Goal: Task Accomplishment & Management: Manage account settings

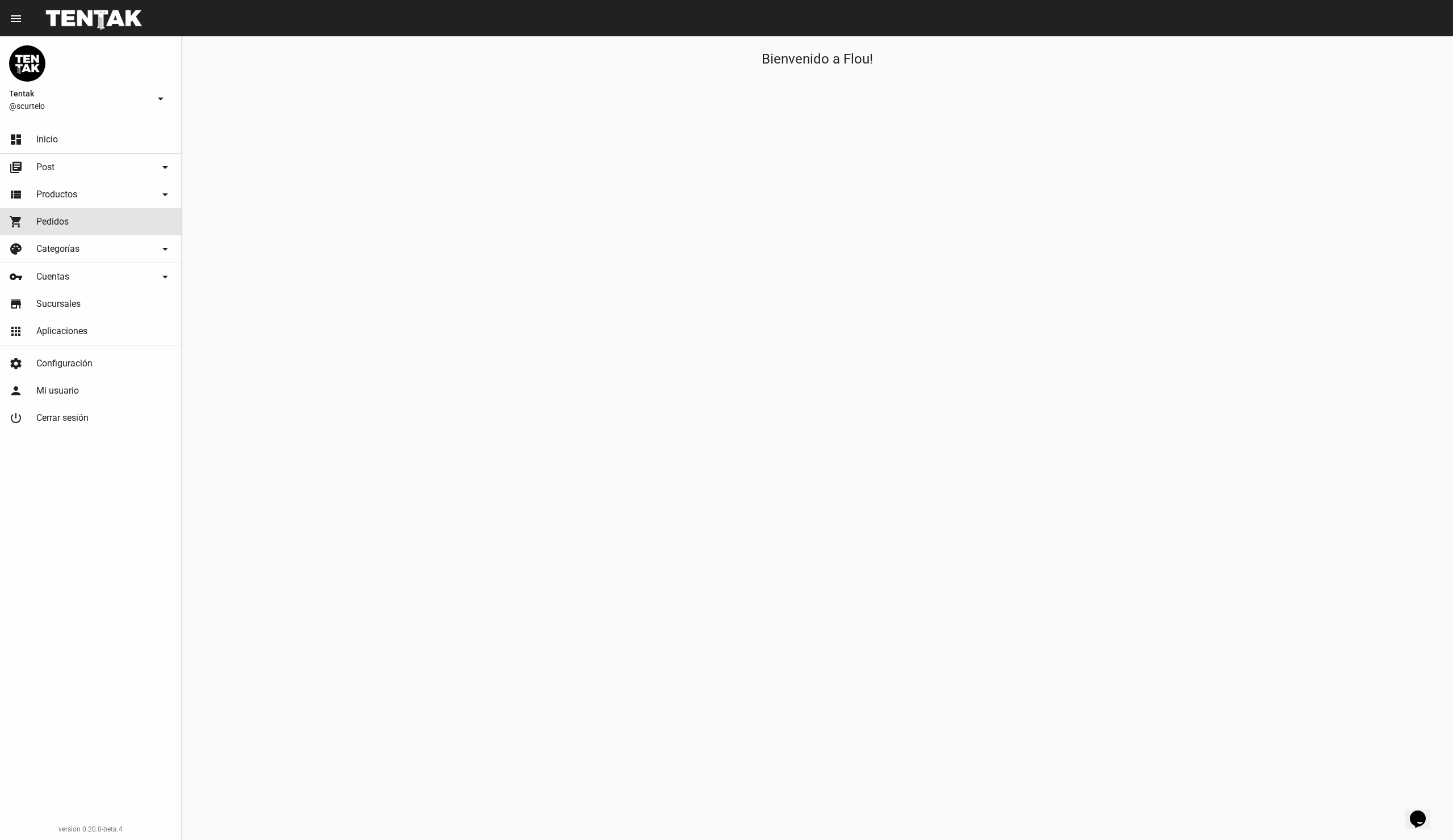
click at [85, 219] on link "shopping_cart Pedidos" at bounding box center [90, 222] width 181 height 27
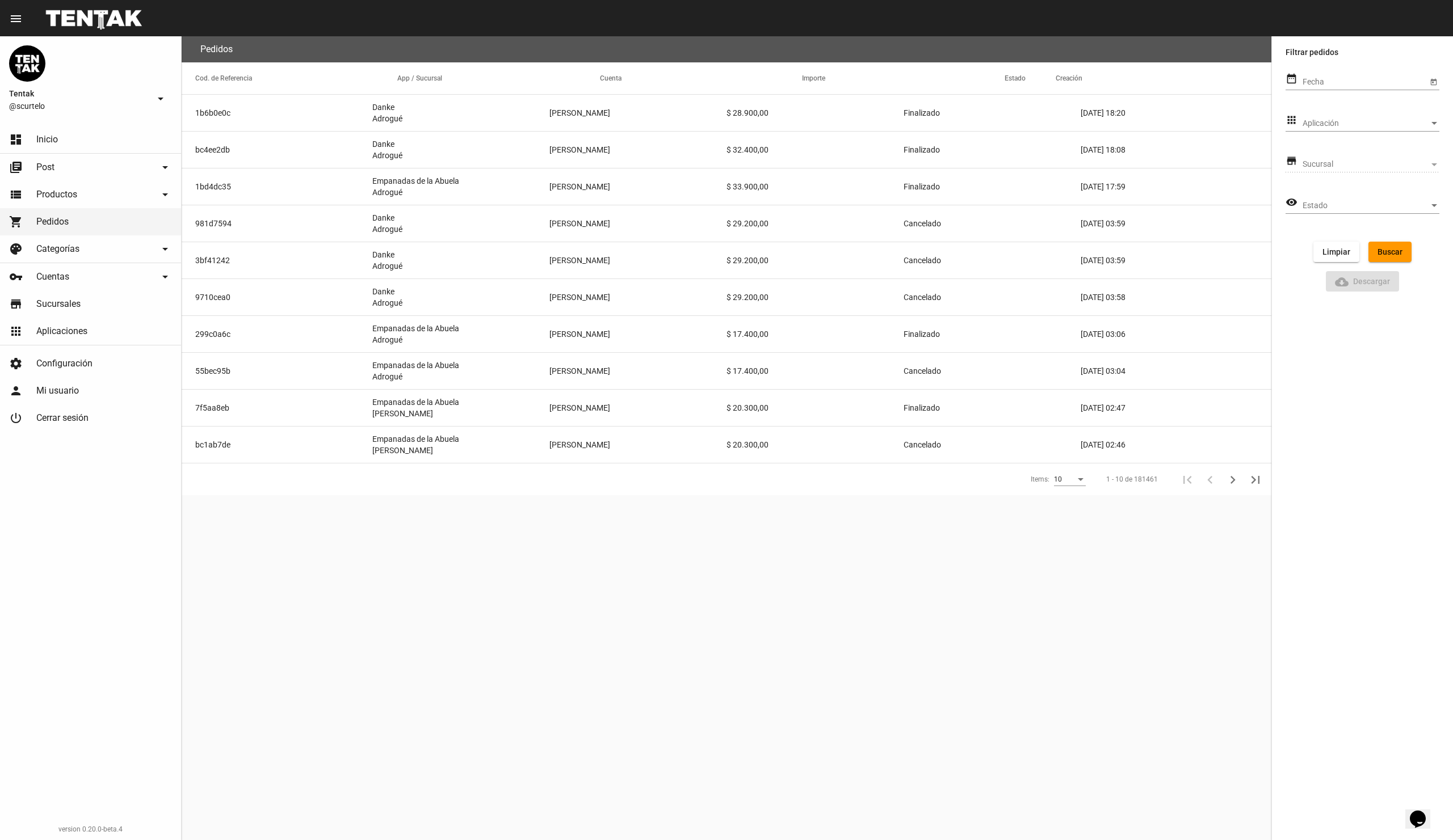
click at [1385, 120] on span "Aplicación" at bounding box center [1366, 124] width 126 height 9
click at [927, 643] on div at bounding box center [726, 420] width 1453 height 840
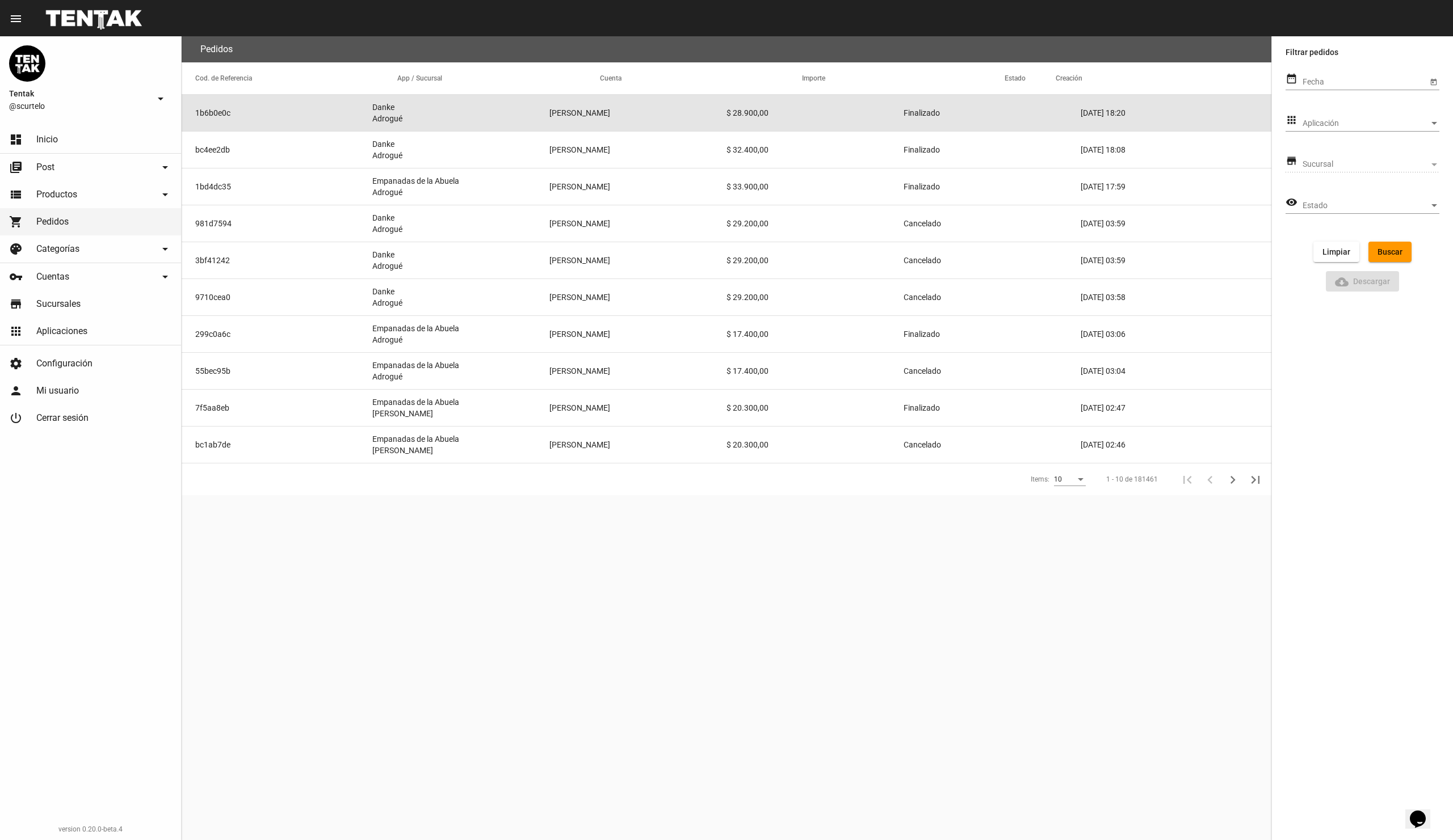
click at [438, 118] on mat-cell "Danke Adrogué" at bounding box center [460, 113] width 177 height 36
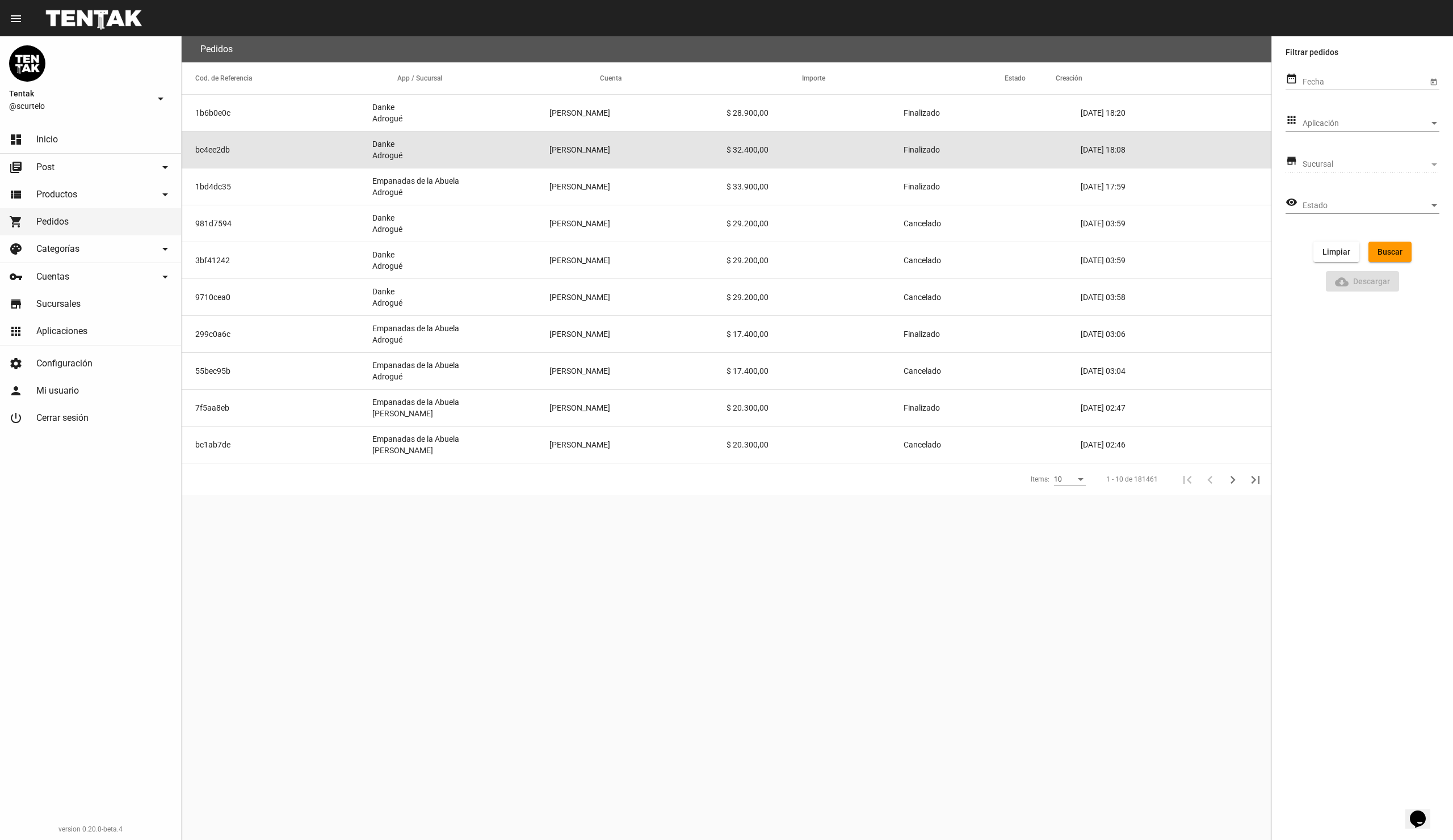
click at [609, 151] on mat-cell "[PERSON_NAME]" at bounding box center [638, 150] width 177 height 36
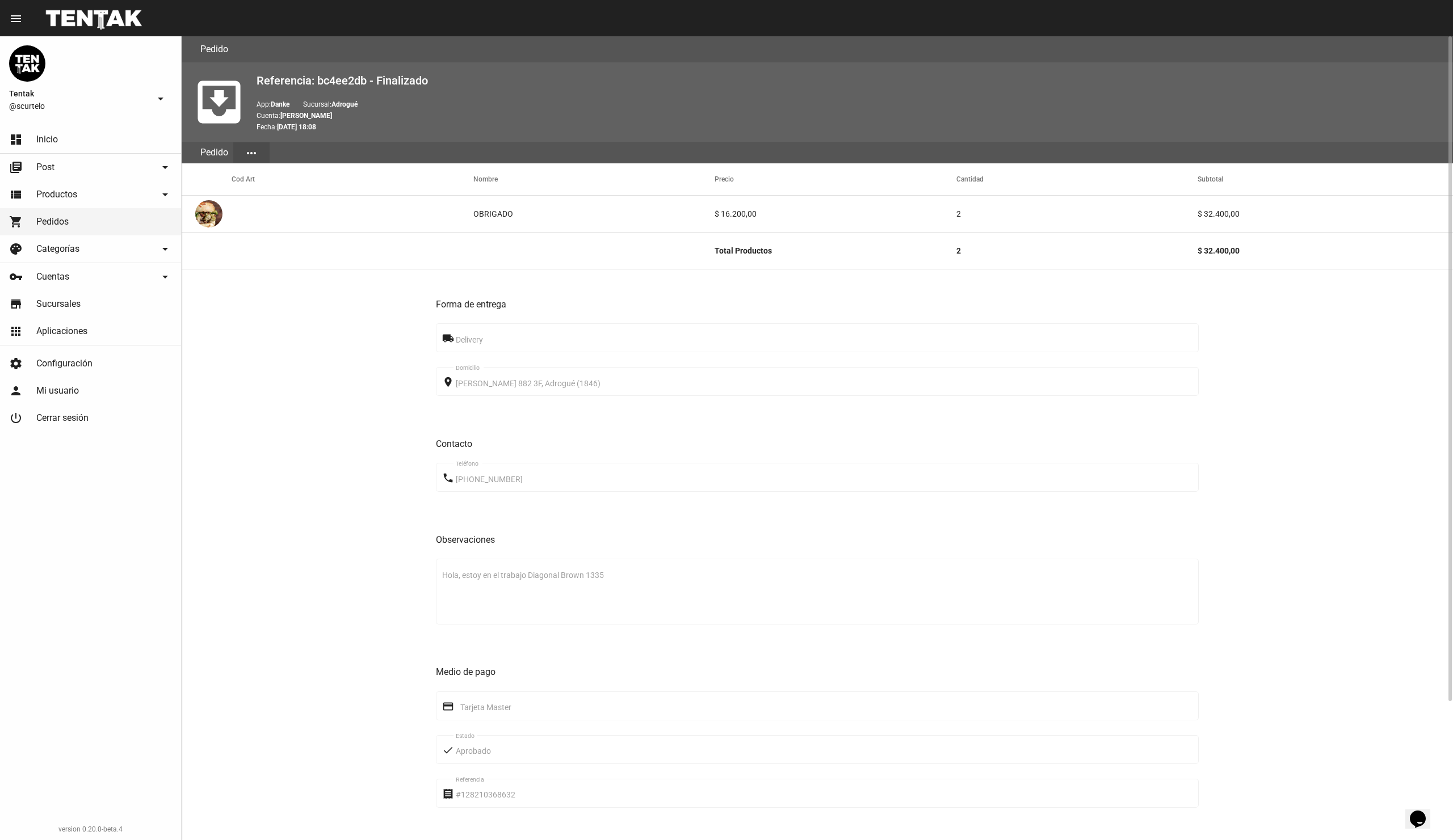
click at [405, 538] on div "Forma de entrega local_shipping Delivery place [PERSON_NAME][STREET_ADDRESS] (1…" at bounding box center [817, 608] width 1272 height 677
click at [91, 327] on link "apps Aplicaciones" at bounding box center [90, 331] width 181 height 27
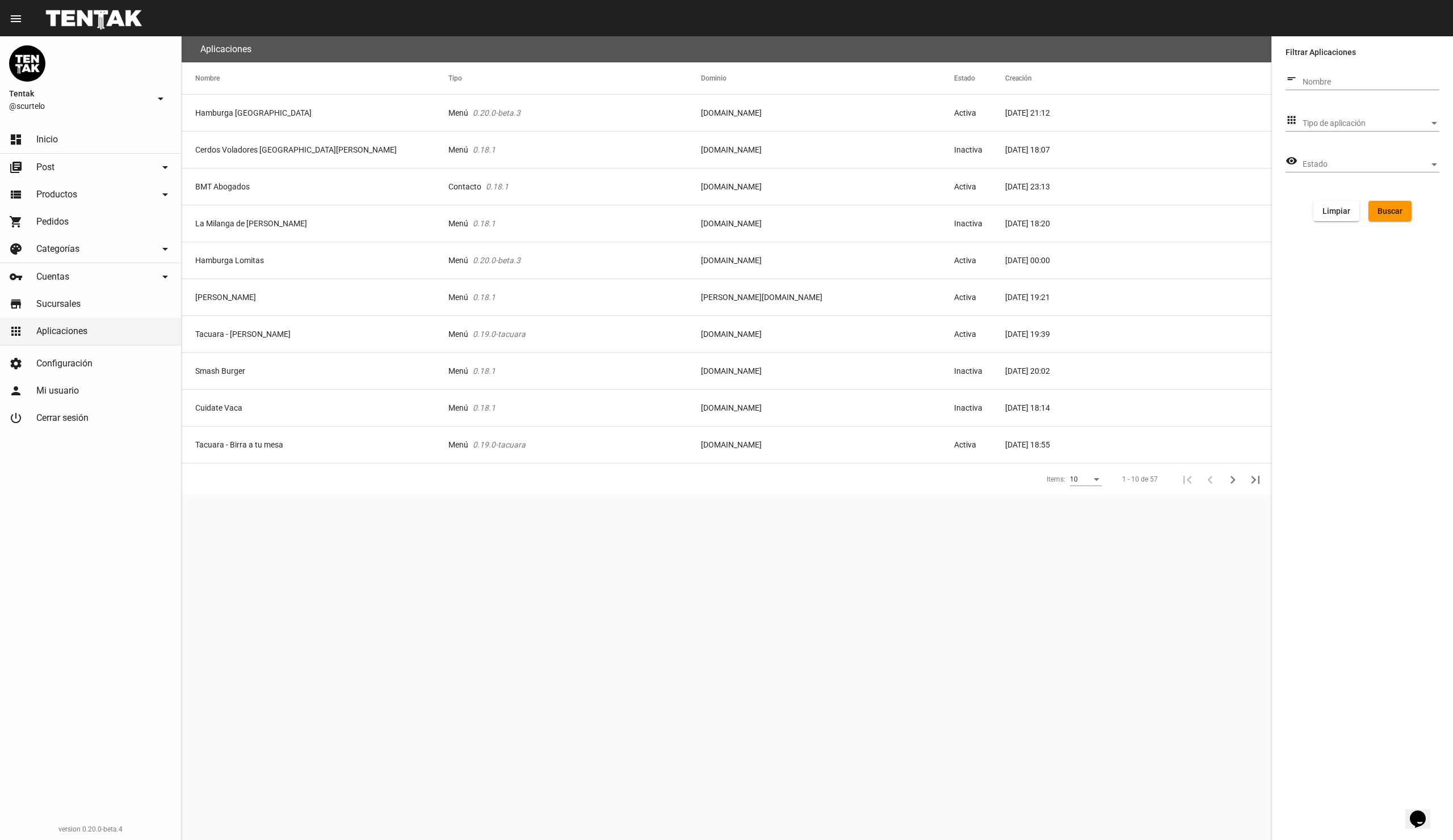
click at [1384, 75] on div "Nombre" at bounding box center [1371, 79] width 137 height 22
type input "Danke"
click at [1394, 210] on span "Buscar" at bounding box center [1390, 211] width 25 height 9
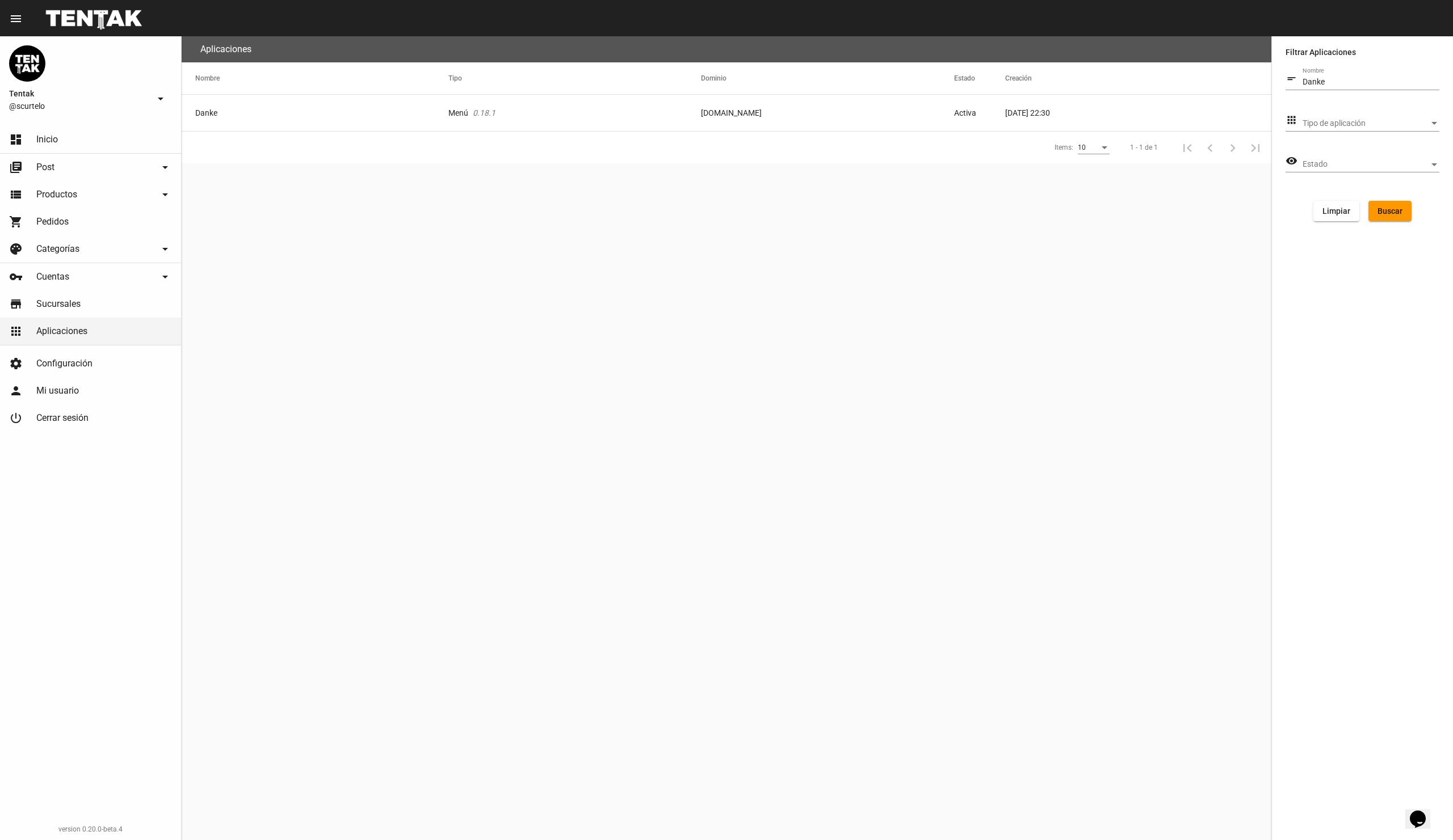
click at [293, 120] on mat-cell "Danke" at bounding box center [315, 113] width 267 height 36
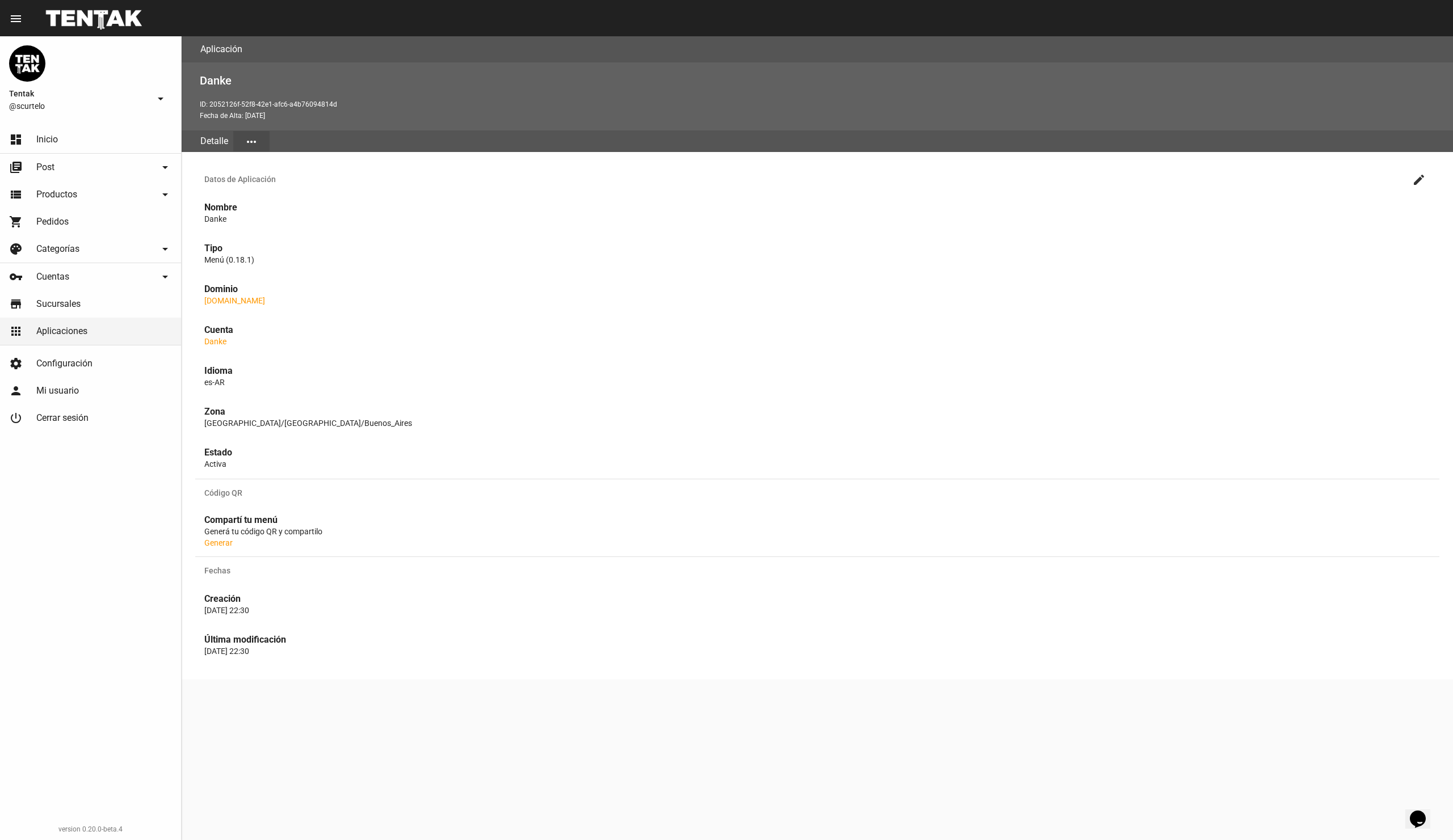
click at [265, 301] on link "[DOMAIN_NAME]" at bounding box center [235, 301] width 61 height 9
click at [217, 105] on p "ID: 2052126f-52f8-42e1-afc6-a4b76094814d" at bounding box center [822, 104] width 1244 height 11
copy p "2052126f-52f8-42e1-afc6-a4b76094814d"
click at [250, 141] on mat-icon "more_horiz" at bounding box center [251, 142] width 14 height 14
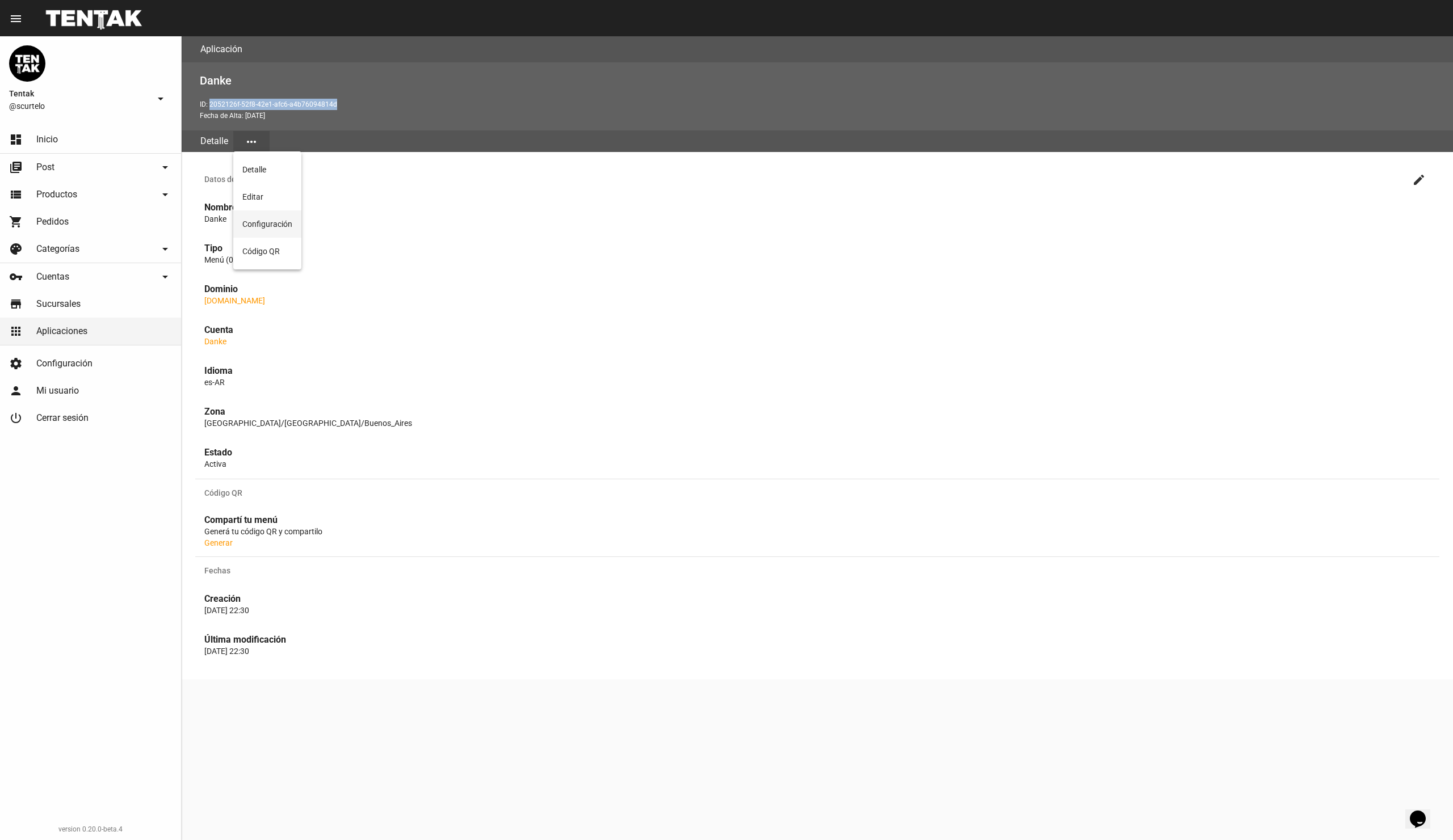
click at [274, 222] on button "Configuración" at bounding box center [267, 224] width 68 height 27
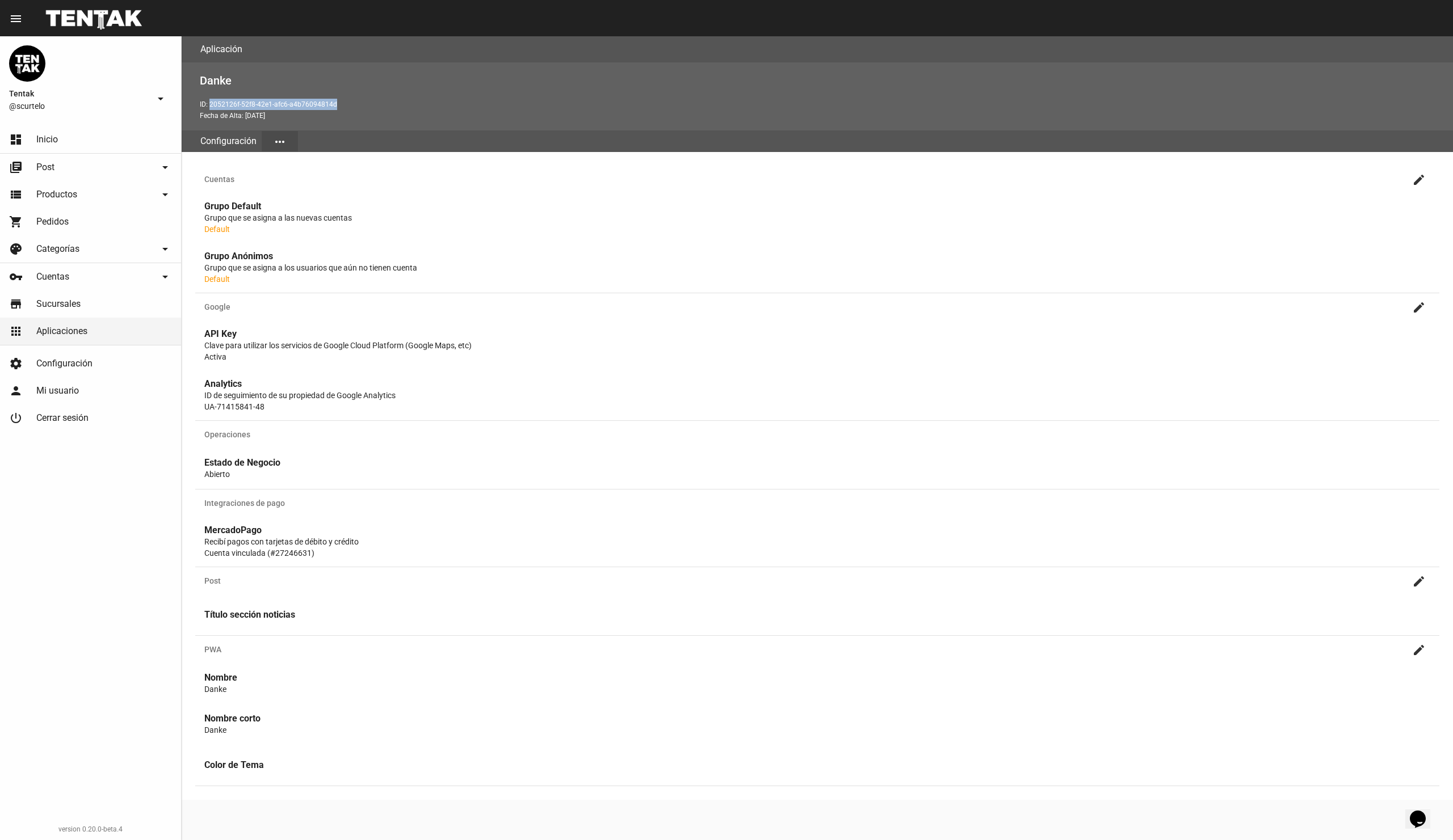
click at [561, 105] on p "ID: 2052126f-52f8-42e1-afc6-a4b76094814d" at bounding box center [822, 104] width 1244 height 11
click at [645, 522] on div "MercadoPago Recibí pagos con tarjetas de débito y crédito Cuenta vinculada (#27…" at bounding box center [817, 541] width 1244 height 50
click at [788, 312] on h3 "Google create" at bounding box center [817, 306] width 1244 height 27
click at [91, 220] on link "shopping_cart Pedidos" at bounding box center [90, 222] width 181 height 27
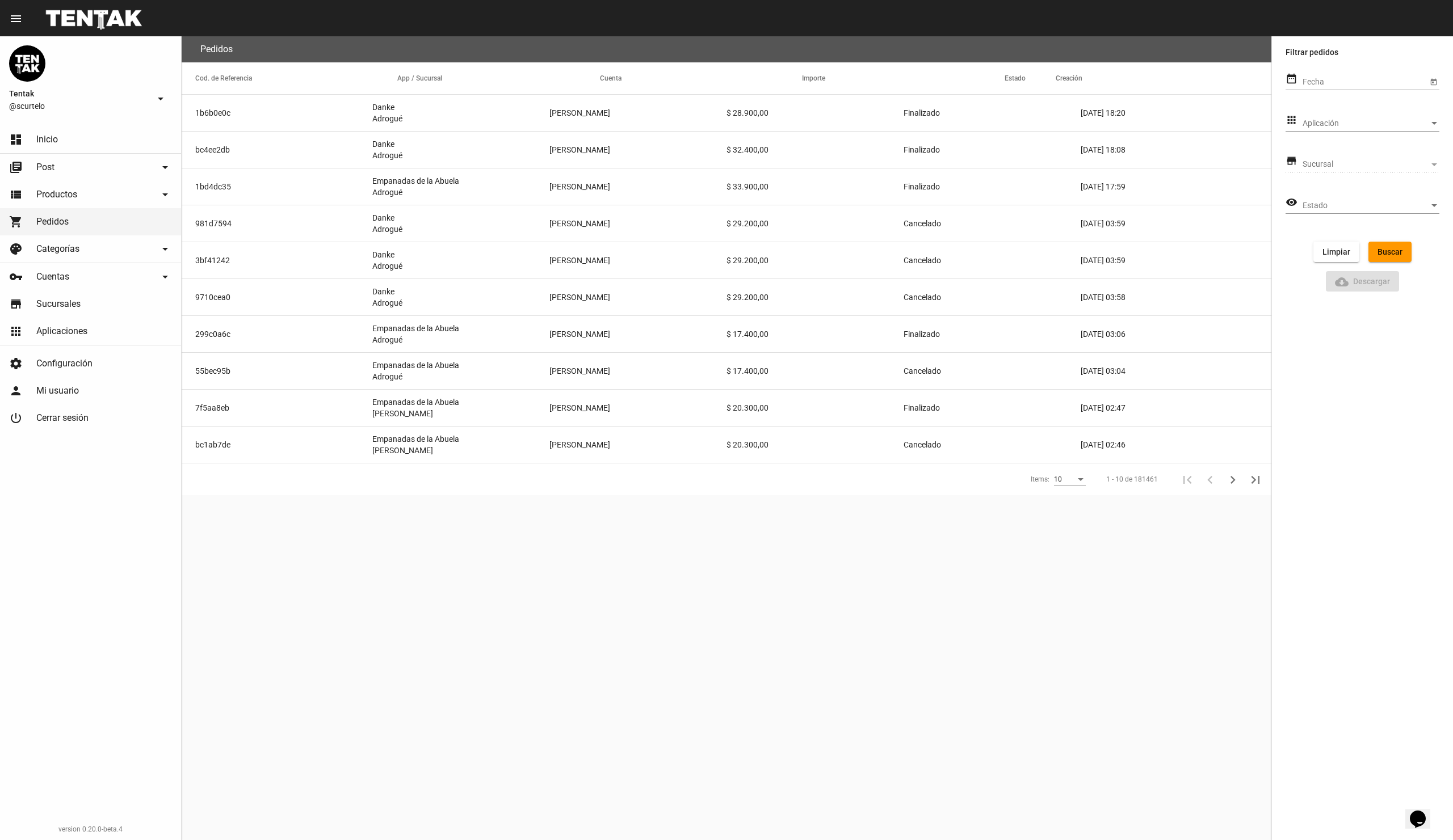
click at [694, 639] on div "Pedidos Cod. de Referencia App / Sucursal Cuenta Importe Estado Creación 1b6b0e…" at bounding box center [726, 438] width 1089 height 804
click at [676, 588] on div "Pedidos Cod. de Referencia App / Sucursal Cuenta Importe Estado Creación 1b6b0e…" at bounding box center [726, 438] width 1089 height 804
click at [876, 653] on div "Pedidos Cod. de Referencia App / Sucursal Cuenta Importe Estado Creación 1b6b0e…" at bounding box center [726, 438] width 1089 height 804
click at [66, 327] on span "Aplicaciones" at bounding box center [62, 331] width 51 height 11
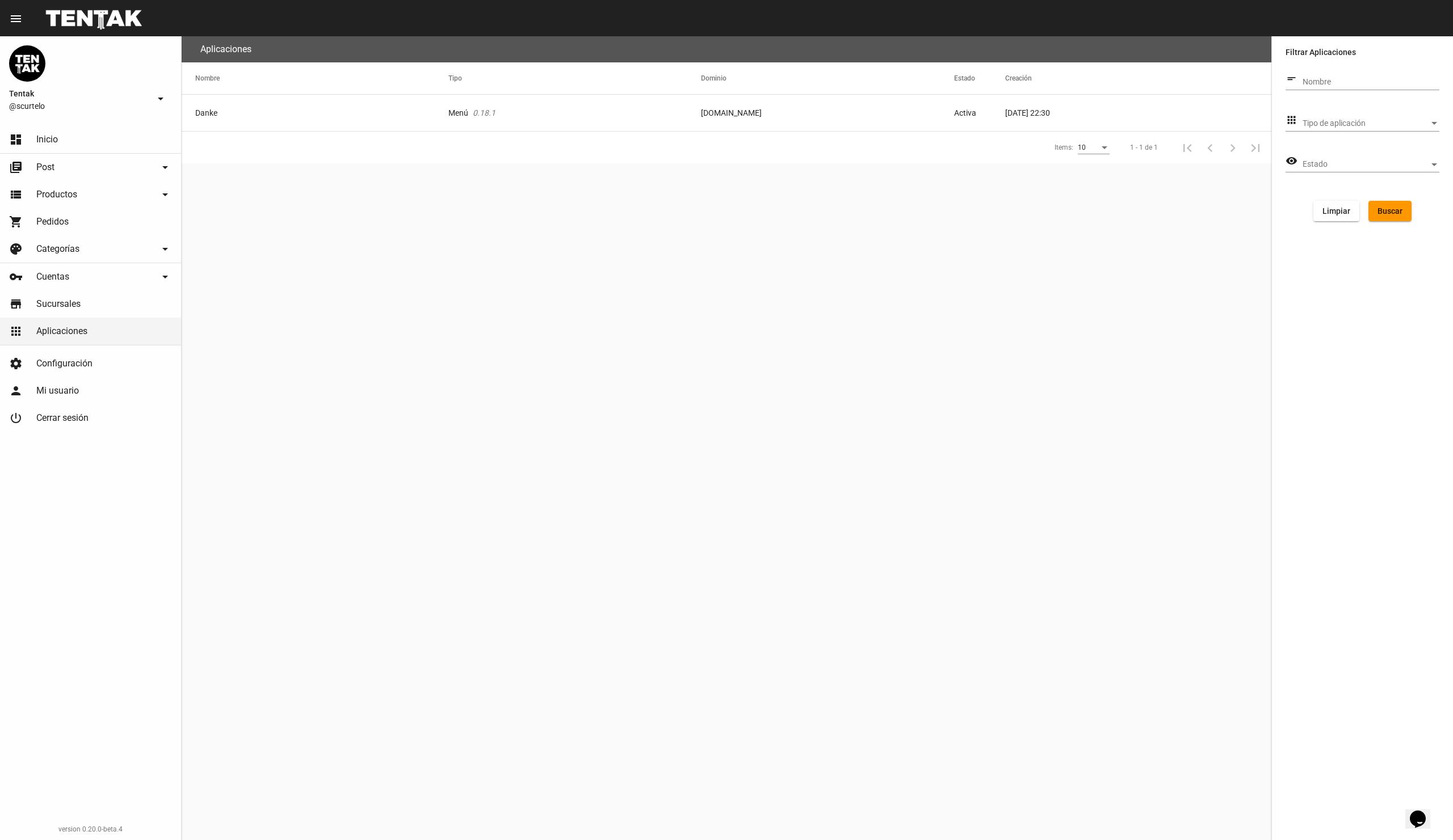
click at [1348, 134] on div "apps Tipo de aplicación Tipo de aplicación" at bounding box center [1362, 125] width 154 height 32
click at [1356, 124] on span "Tipo de aplicación" at bounding box center [1366, 124] width 126 height 9
click at [1345, 165] on mat-option "Contacto" at bounding box center [1371, 171] width 155 height 24
click at [1384, 160] on div "Estado Estado" at bounding box center [1371, 161] width 137 height 22
click at [1357, 161] on span "Activo" at bounding box center [1371, 165] width 137 height 24
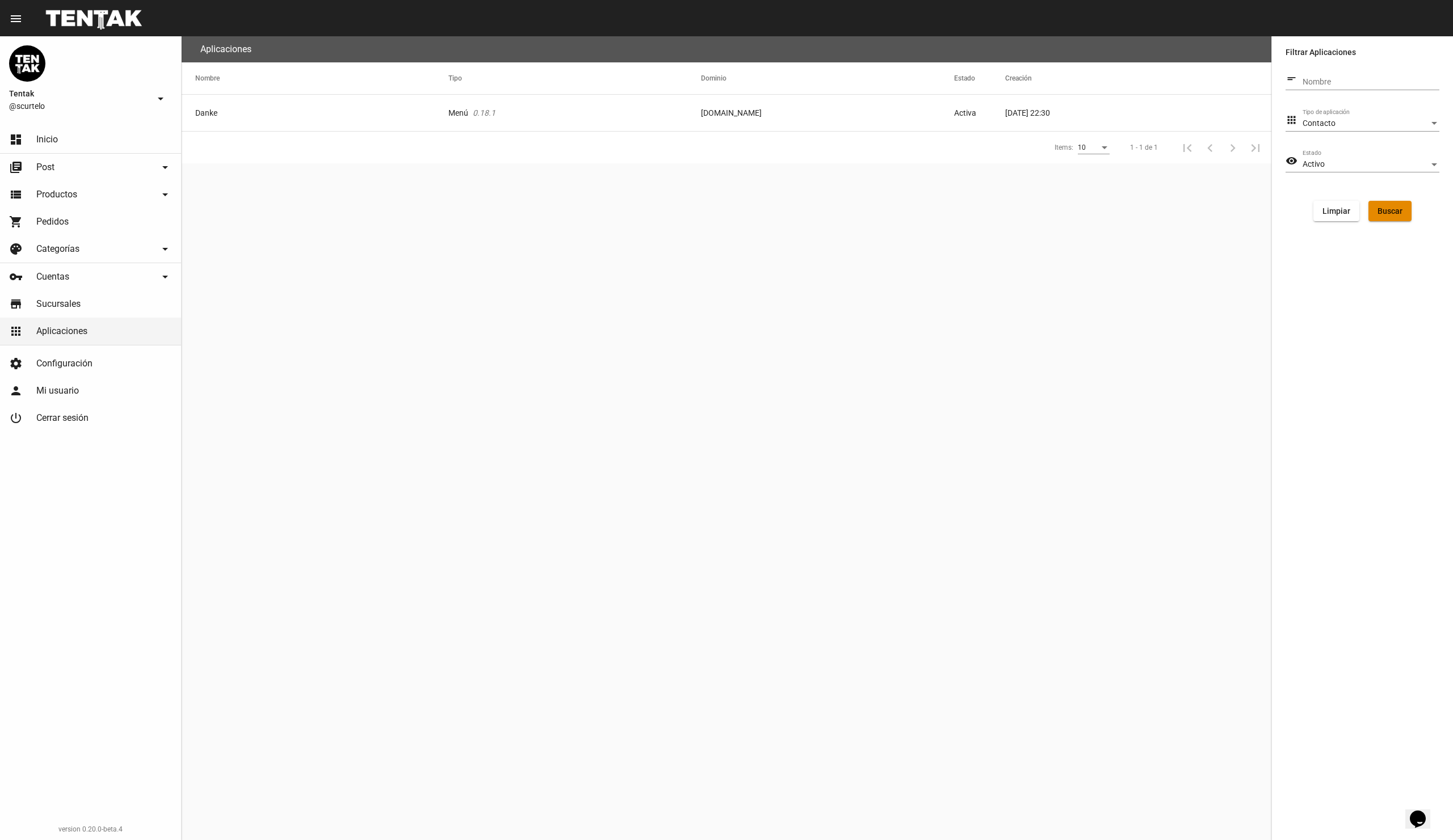
drag, startPoint x: 1394, startPoint y: 208, endPoint x: 1393, endPoint y: 224, distance: 16.0
click at [1393, 224] on form "short_text Nombre apps Contacto Tipo de aplicación visibility Activo Estado Lim…" at bounding box center [1362, 149] width 154 height 162
click at [1398, 218] on button "Buscar" at bounding box center [1389, 210] width 43 height 21
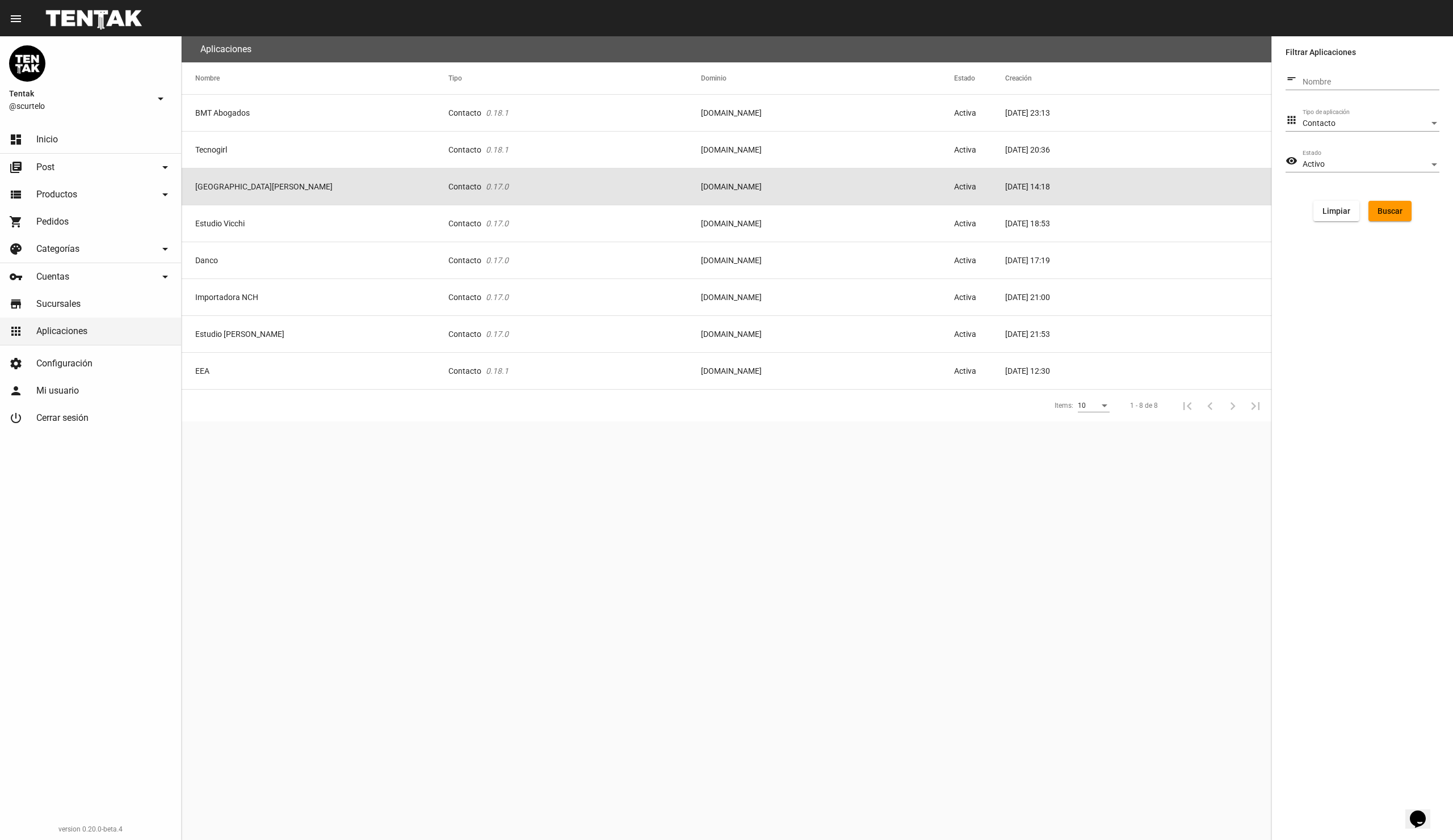
click at [748, 187] on mat-cell "[DOMAIN_NAME]" at bounding box center [827, 187] width 253 height 36
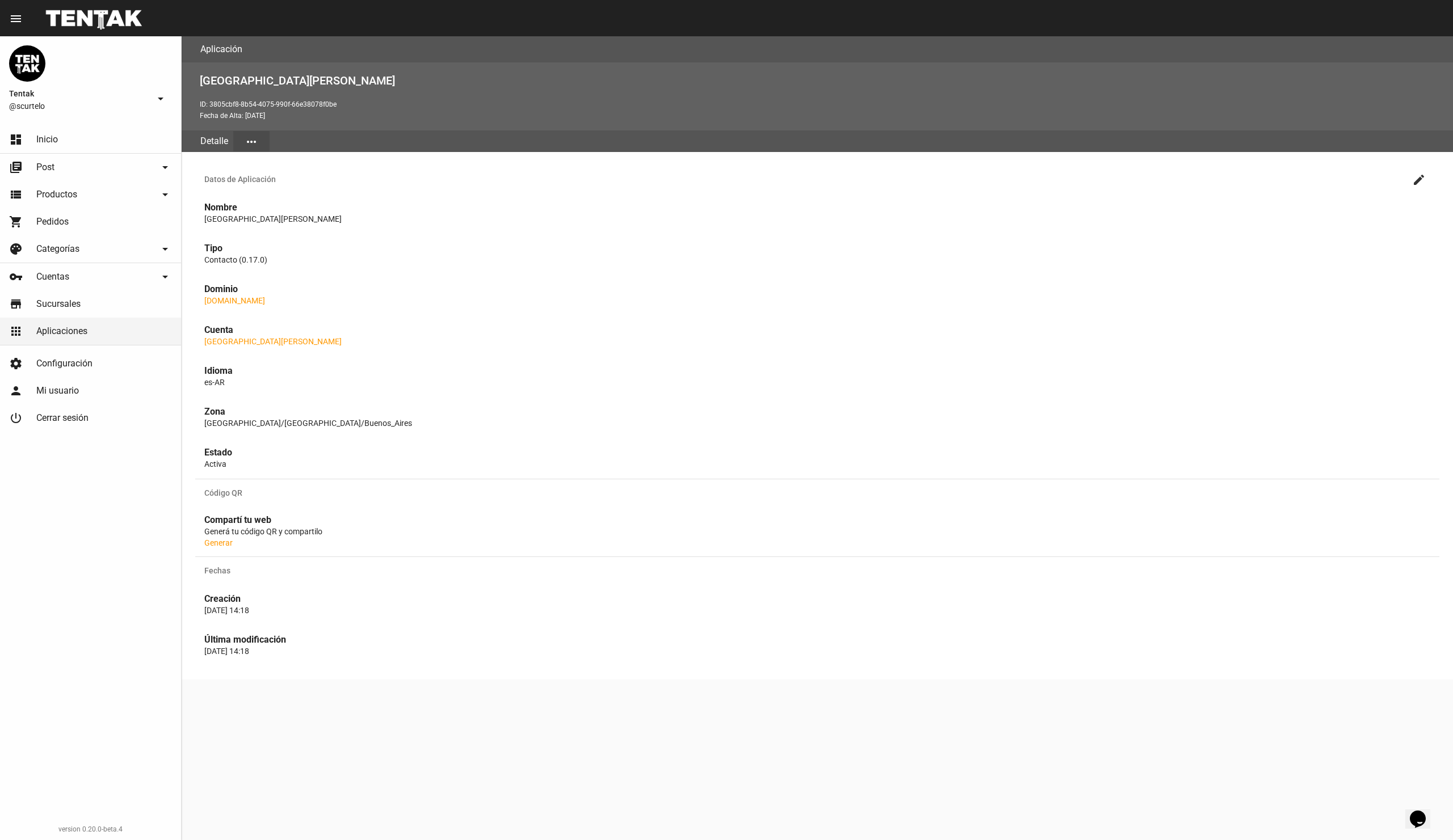
click at [260, 298] on link "[DOMAIN_NAME]" at bounding box center [235, 301] width 61 height 9
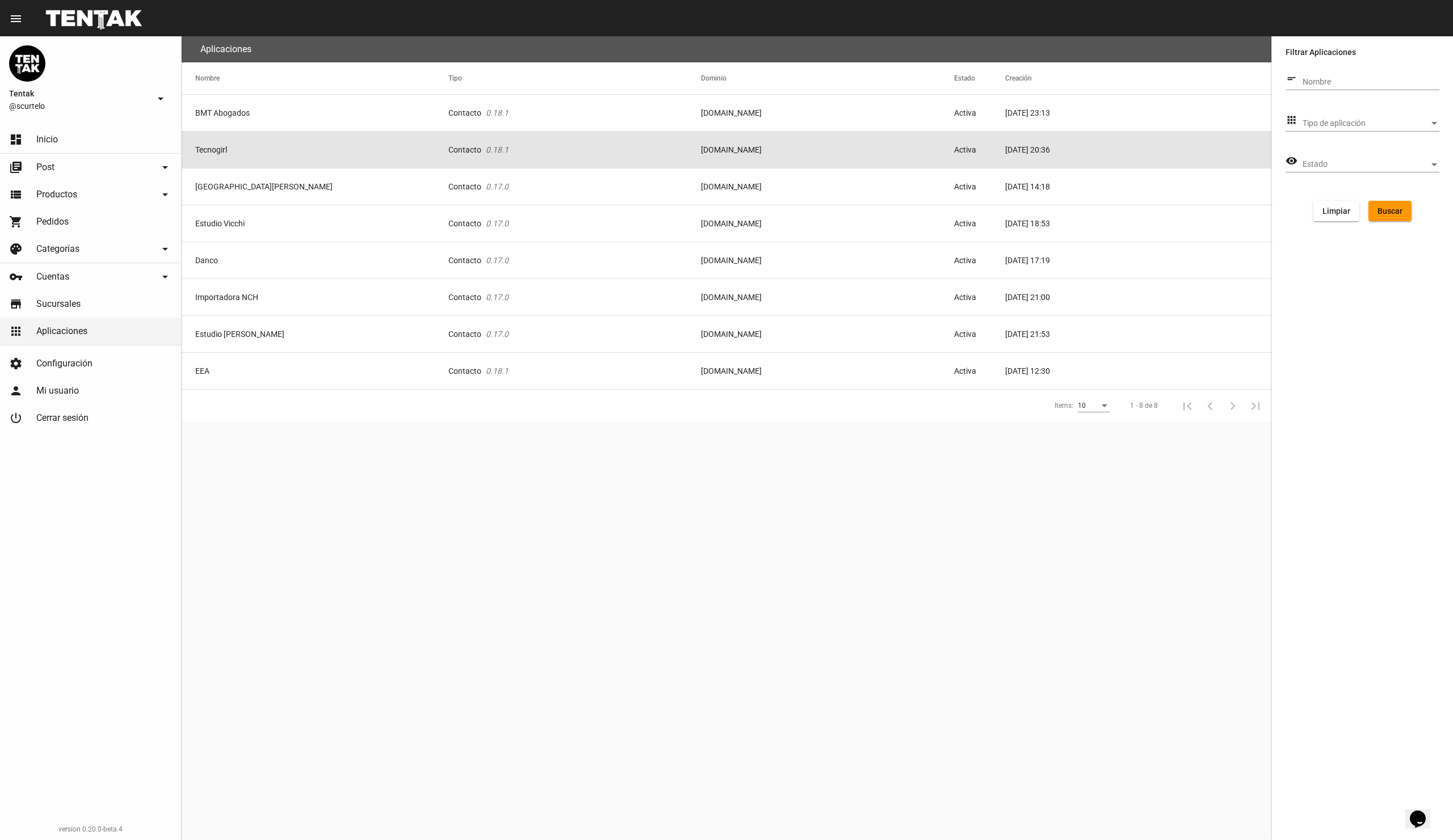
click at [464, 148] on mat-cell "Contacto 0.18.1" at bounding box center [575, 150] width 253 height 36
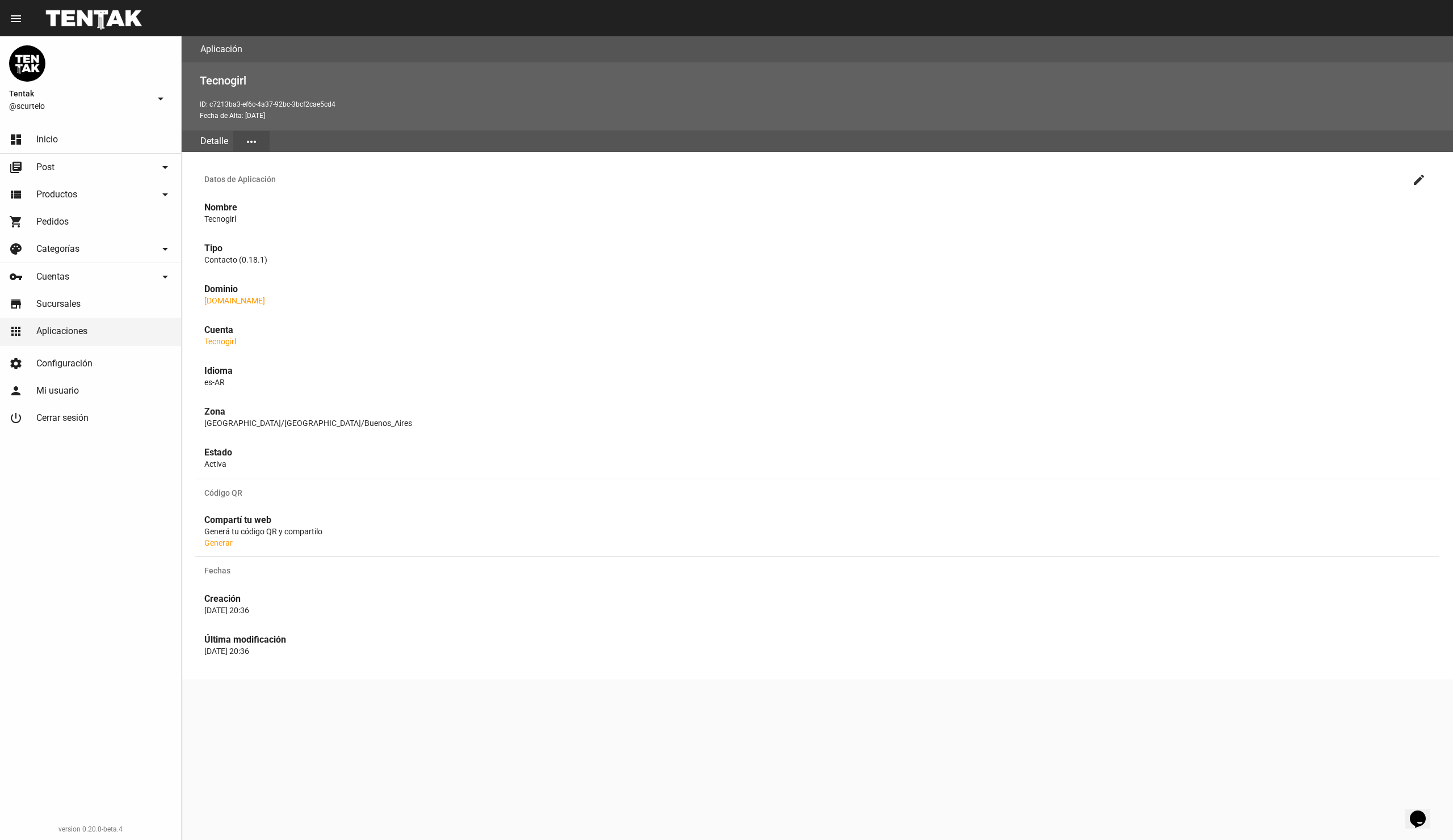
click at [256, 302] on link "[DOMAIN_NAME]" at bounding box center [235, 301] width 61 height 9
click at [1415, 184] on mat-icon "create" at bounding box center [1419, 179] width 14 height 14
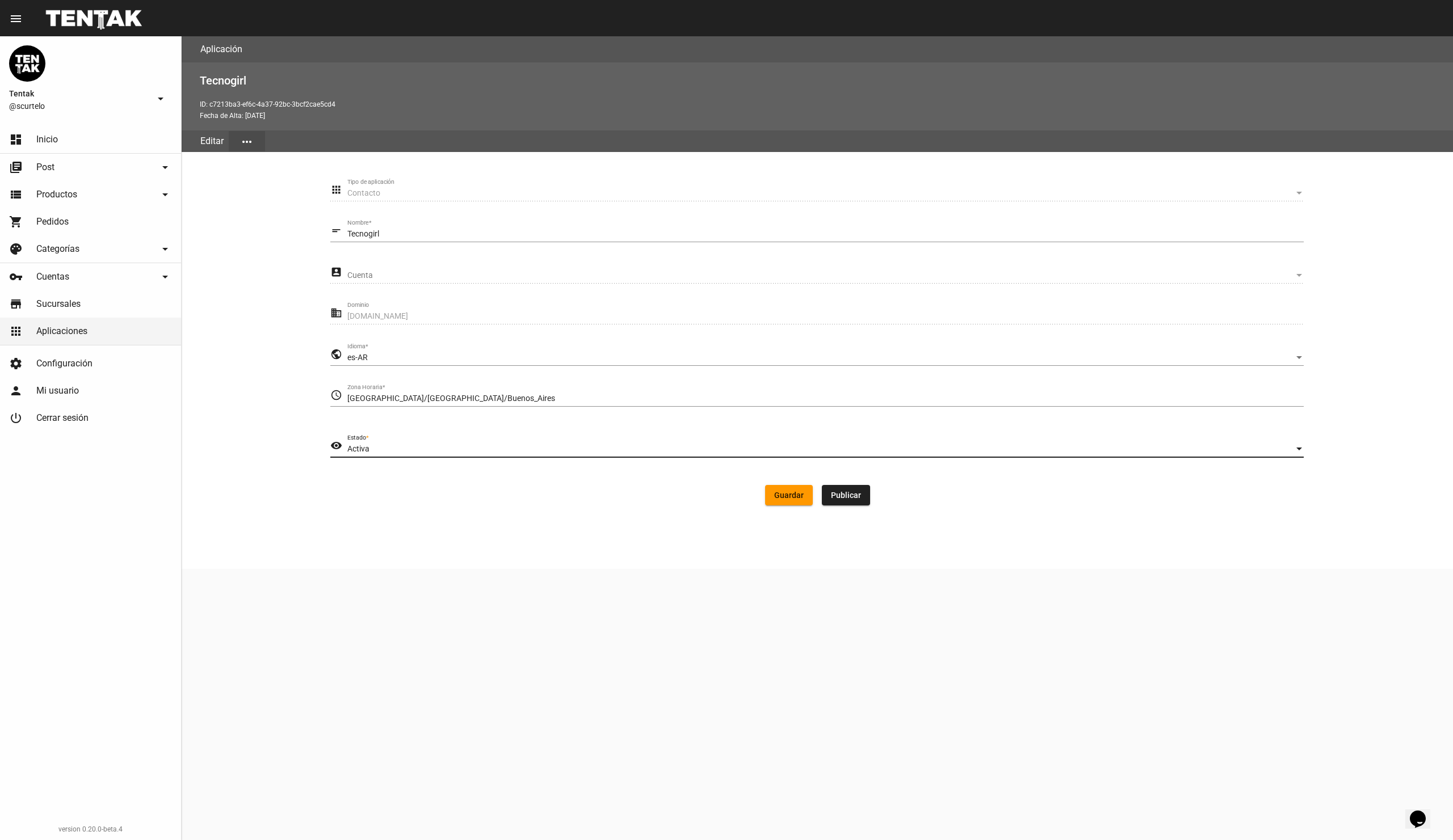
click at [734, 447] on div "Activa" at bounding box center [820, 449] width 946 height 9
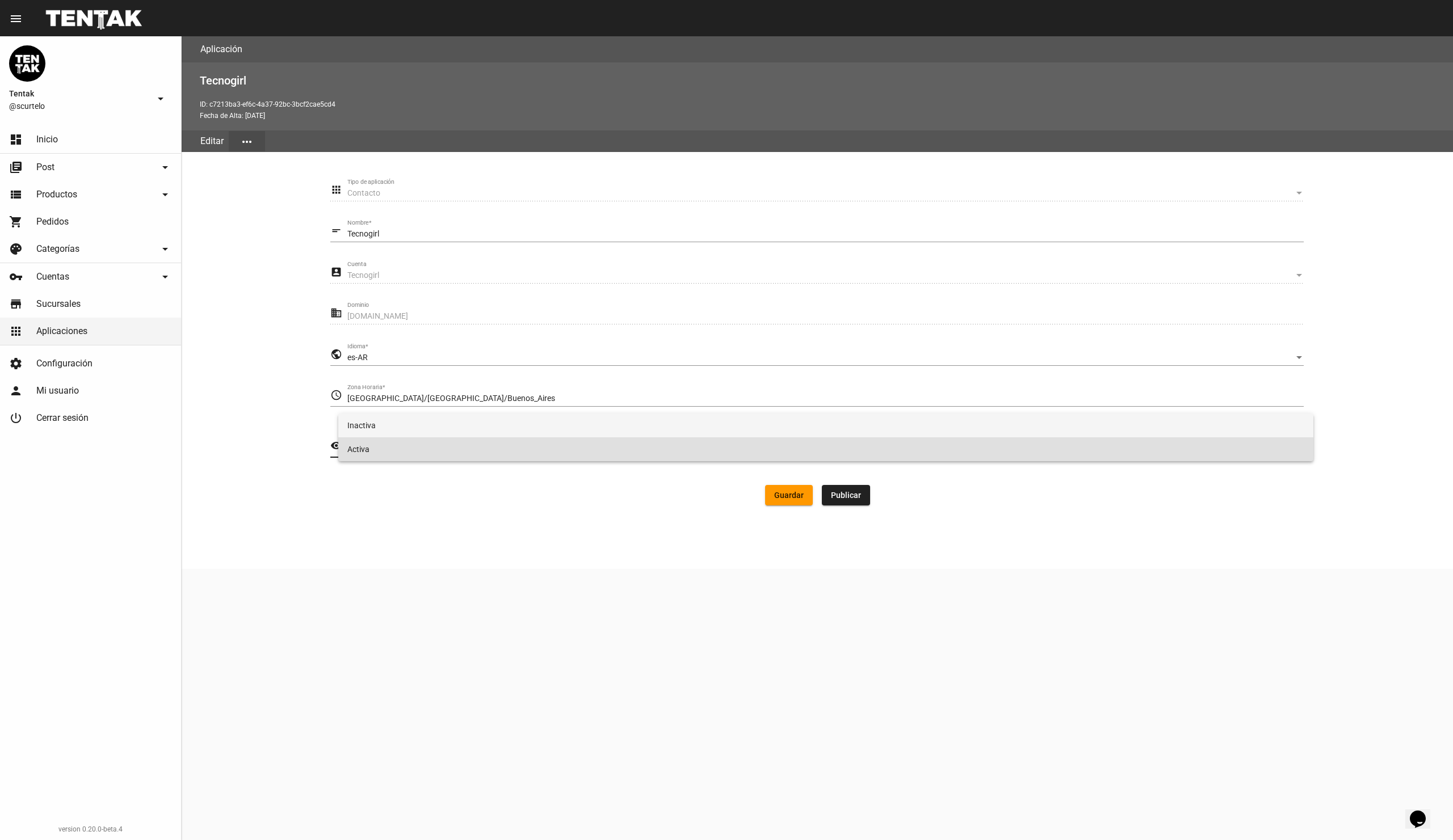
click at [426, 431] on span "Inactiva" at bounding box center [825, 426] width 956 height 24
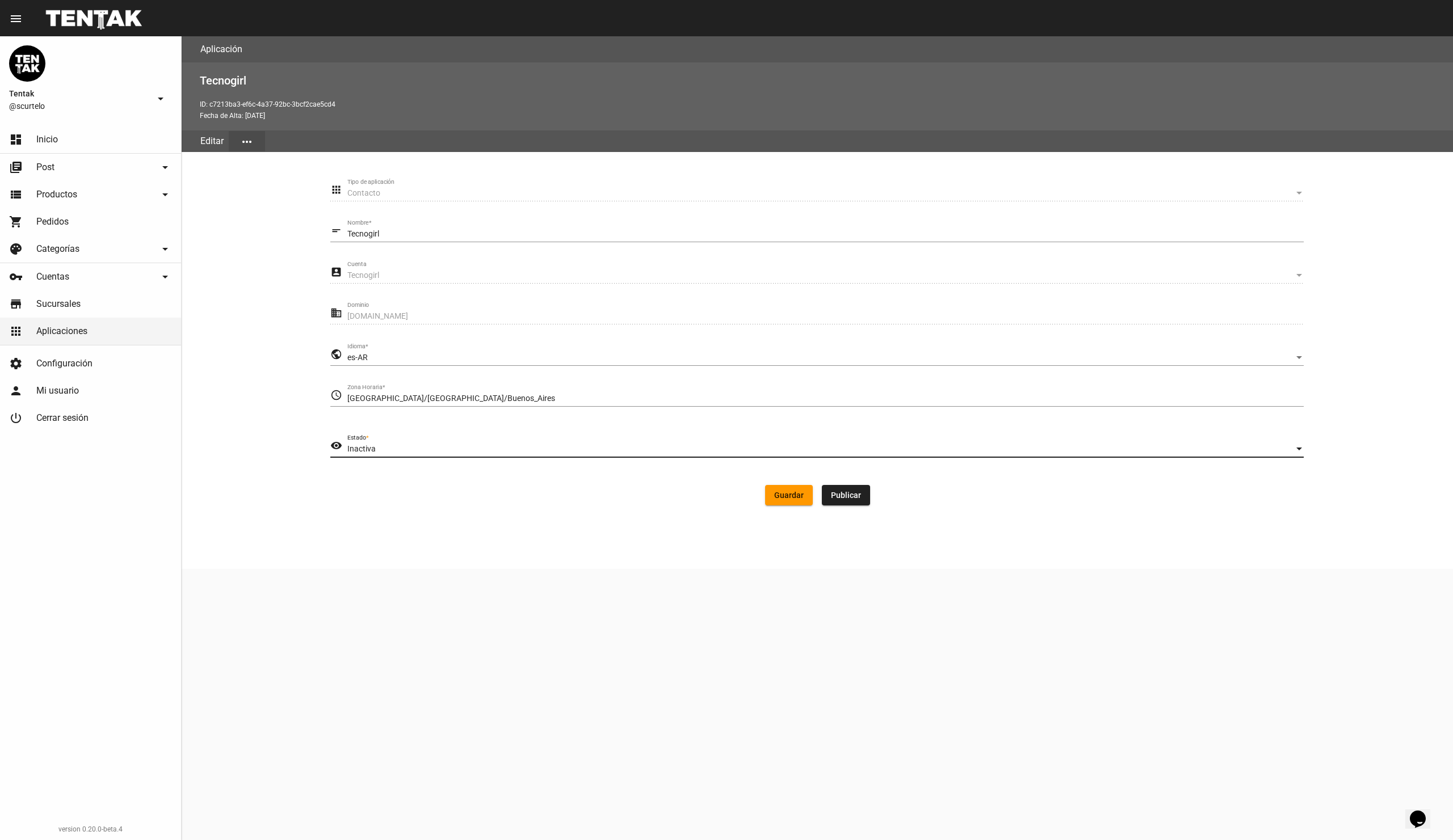
click at [788, 496] on span "Guardar" at bounding box center [789, 495] width 30 height 9
click at [804, 704] on div "Aplicación Tecnogirl ID: c7213ba3-ef6c-4a37-92bc-3bcf2cae5cd4 Fecha de Alta: [D…" at bounding box center [817, 438] width 1272 height 804
drag, startPoint x: 546, startPoint y: 628, endPoint x: 552, endPoint y: 620, distance: 10.0
click at [548, 624] on div "Aplicación Tecnogirl ID: c7213ba3-ef6c-4a37-92bc-3bcf2cae5cd4 Fecha de Alta: [D…" at bounding box center [817, 438] width 1272 height 804
click at [74, 225] on link "shopping_cart Pedidos" at bounding box center [90, 222] width 181 height 27
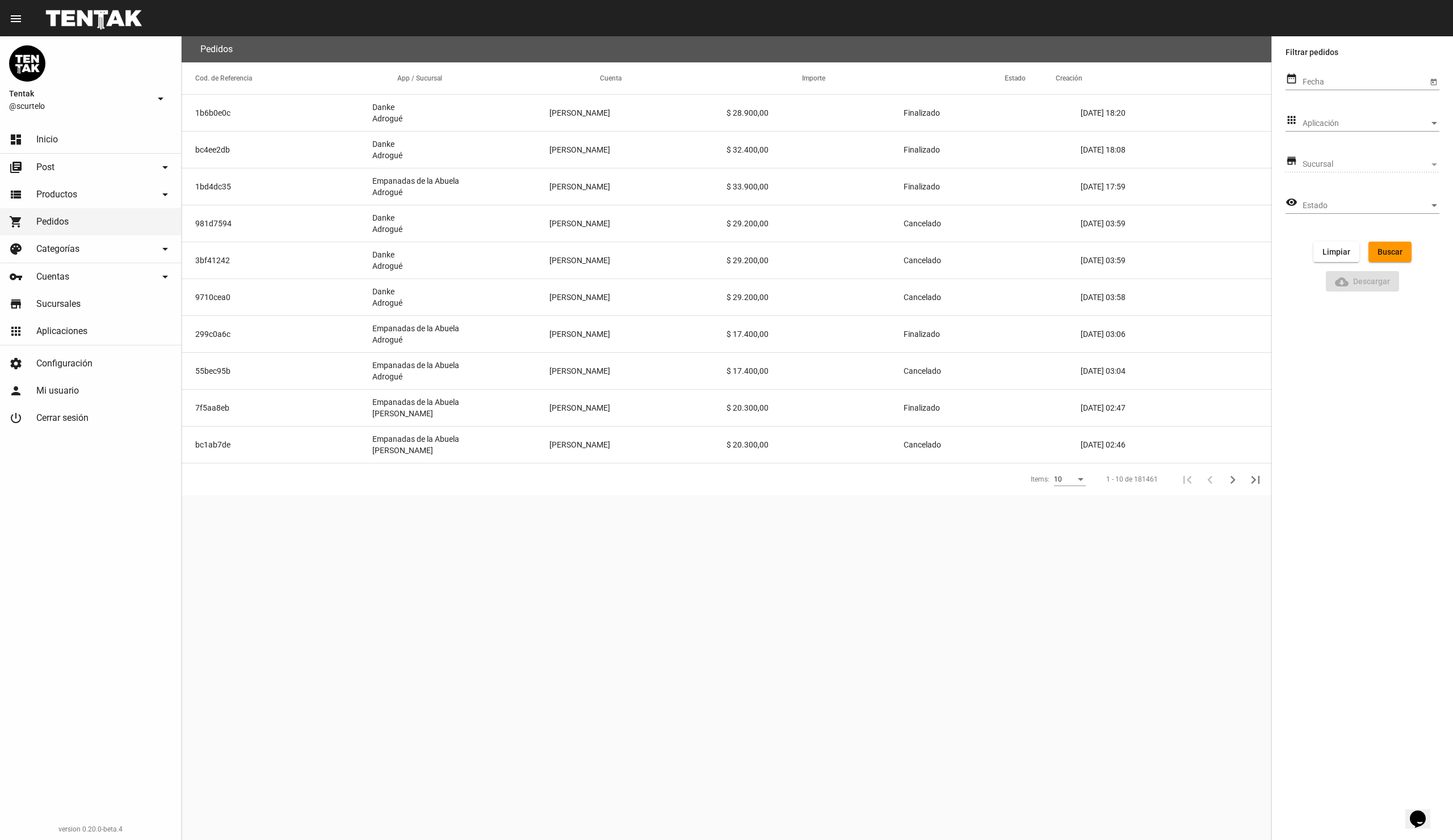
click at [77, 329] on span "Aplicaciones" at bounding box center [62, 331] width 51 height 11
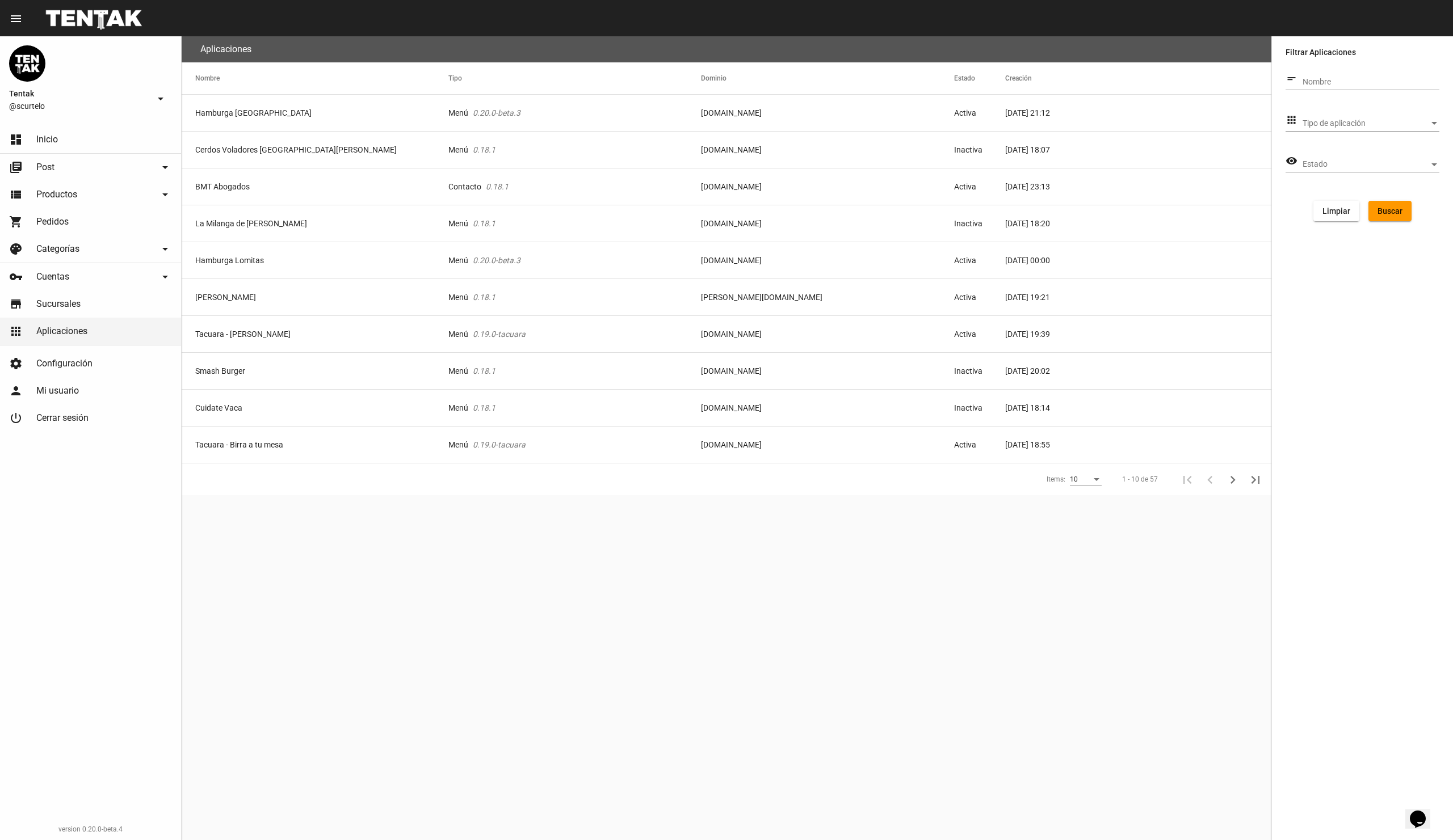
click at [1405, 126] on span "Tipo de aplicación" at bounding box center [1366, 124] width 126 height 9
click at [1344, 167] on mat-option "Contacto" at bounding box center [1371, 171] width 155 height 24
click at [1344, 162] on span "Estado" at bounding box center [1366, 165] width 126 height 9
click at [1344, 161] on span "Activo" at bounding box center [1371, 165] width 137 height 24
click at [1381, 212] on span "Buscar" at bounding box center [1390, 211] width 25 height 9
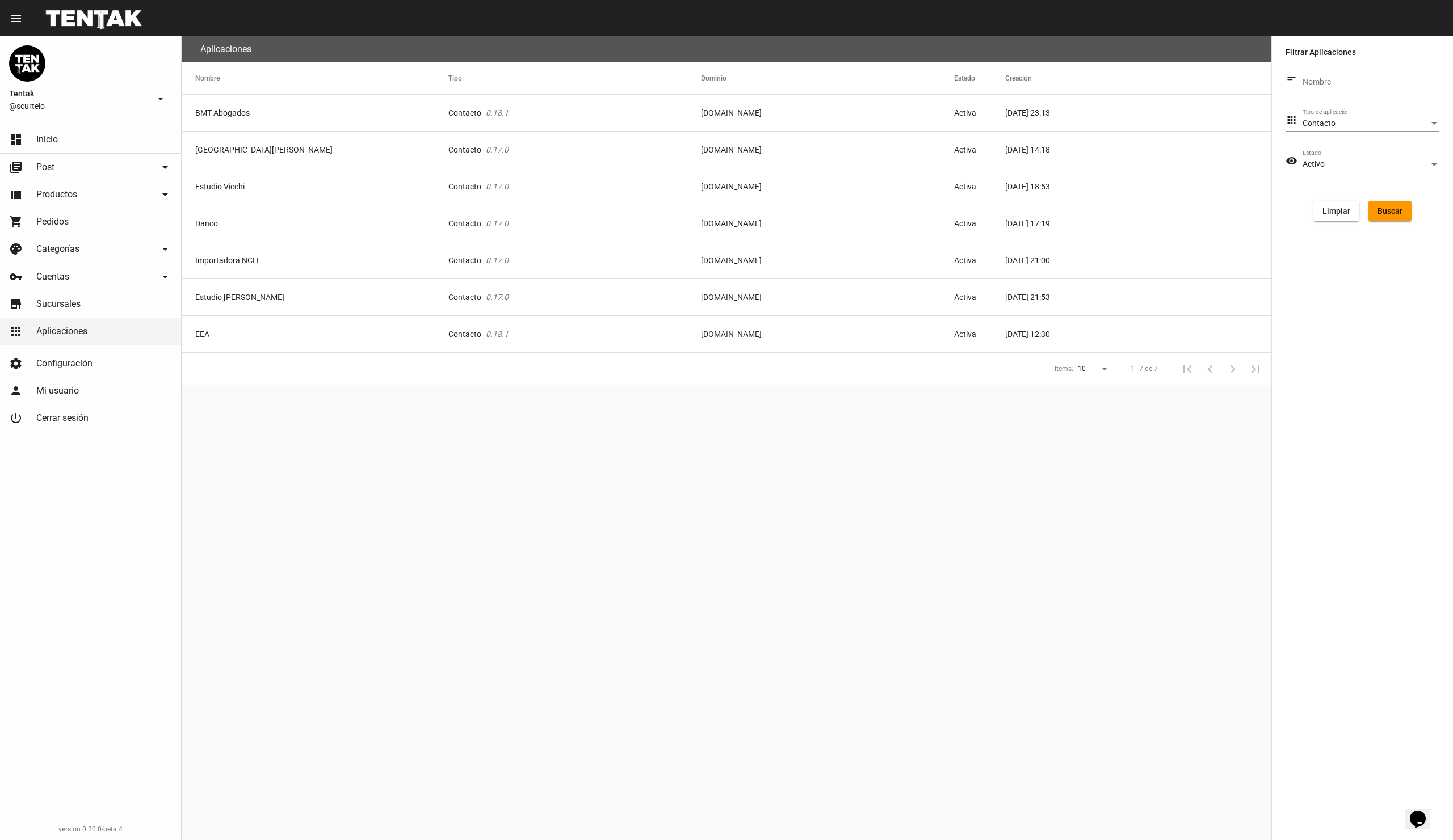
click at [426, 454] on div "Aplicaciones Nombre Tipo Dominio Estado Creación BMT Abogados Contacto 0.18.1 […" at bounding box center [726, 438] width 1089 height 804
